Goal: Task Accomplishment & Management: Use online tool/utility

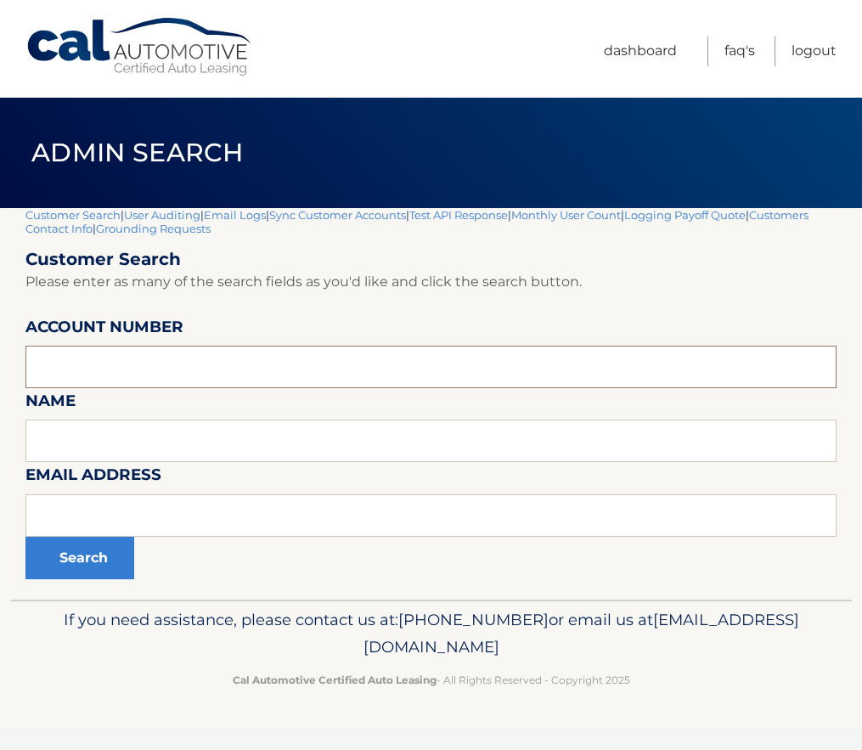
click at [132, 375] on input "text" at bounding box center [430, 367] width 811 height 42
paste input "44455950955"
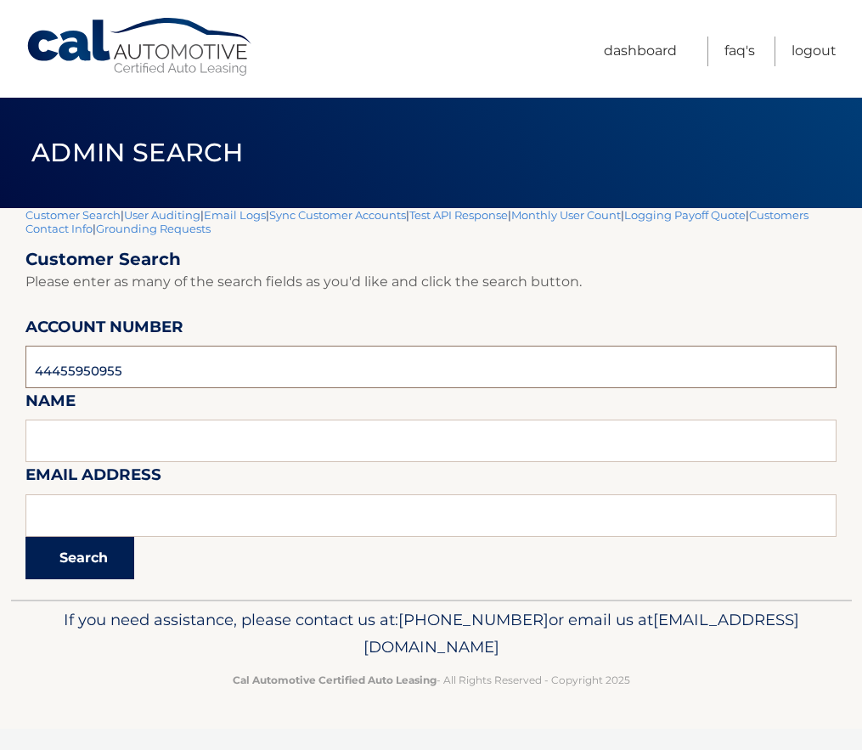
type input "44455950955"
click at [80, 551] on button "Search" at bounding box center [79, 558] width 109 height 42
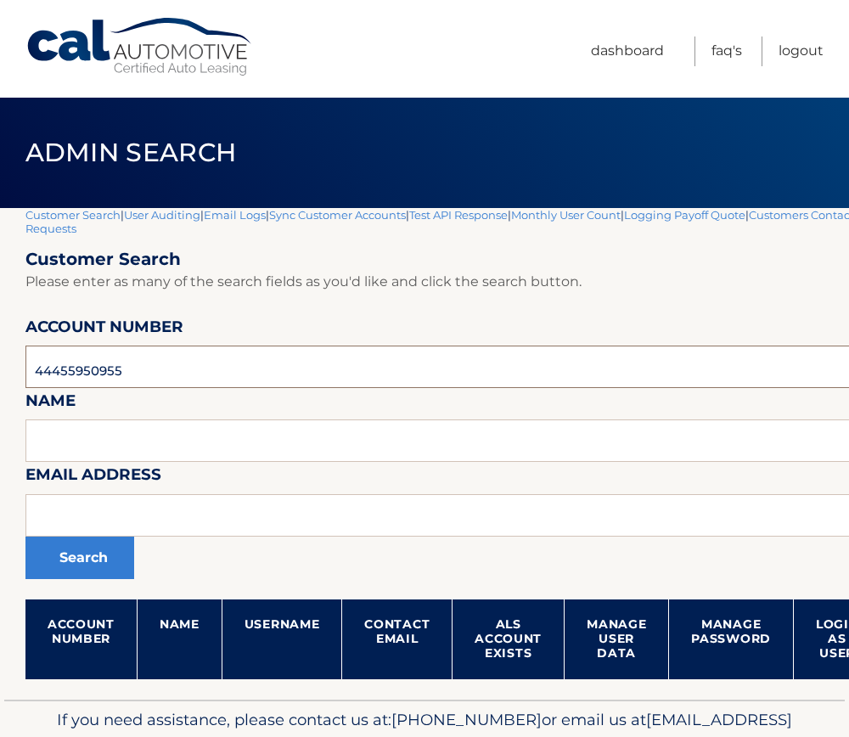
click at [83, 378] on input "44455950955" at bounding box center [501, 367] width 952 height 42
click at [82, 378] on input "44455950955" at bounding box center [501, 367] width 952 height 42
paste input "6007352"
type input "44456007352"
click at [55, 557] on button "Search" at bounding box center [79, 558] width 109 height 42
